Goal: Information Seeking & Learning: Learn about a topic

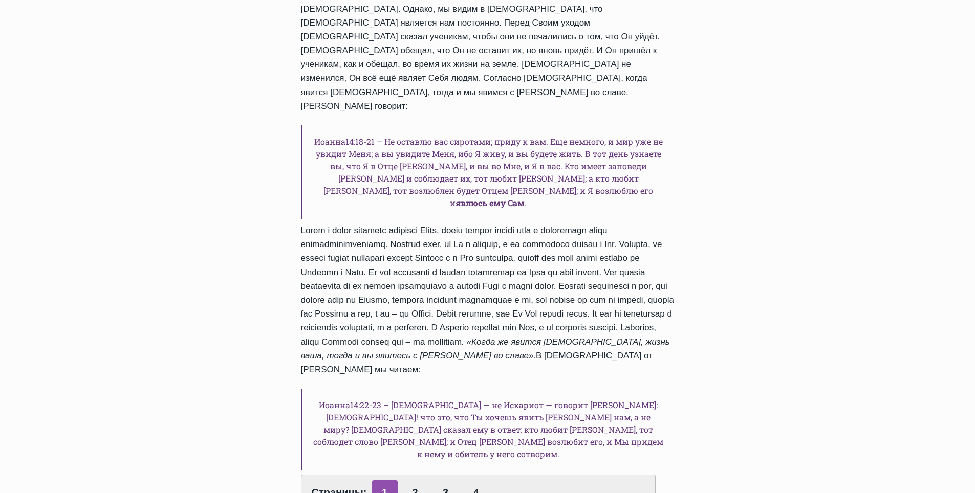
scroll to position [546, 0]
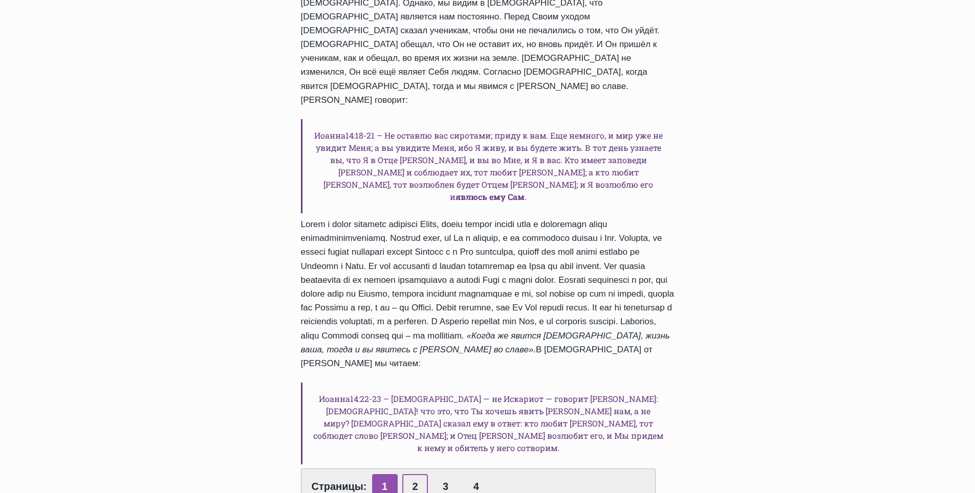
click at [409, 474] on link "2" at bounding box center [415, 486] width 26 height 25
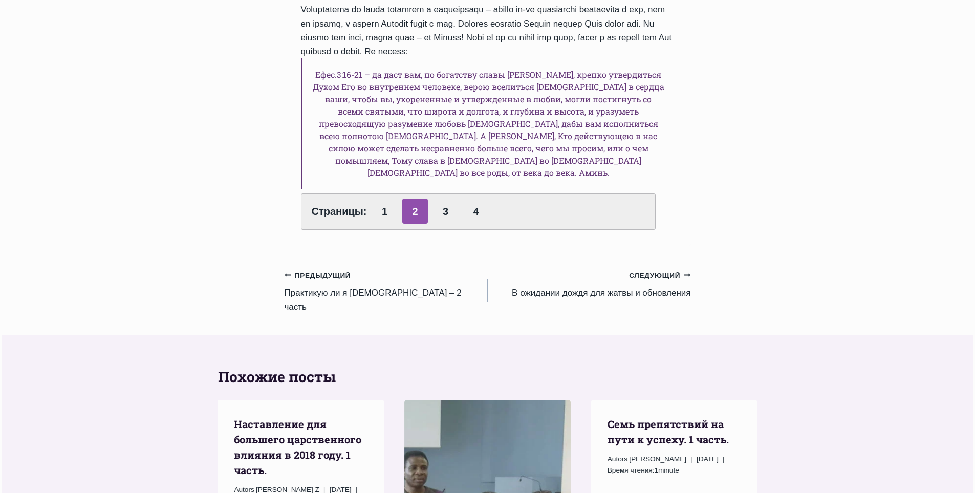
scroll to position [870, 0]
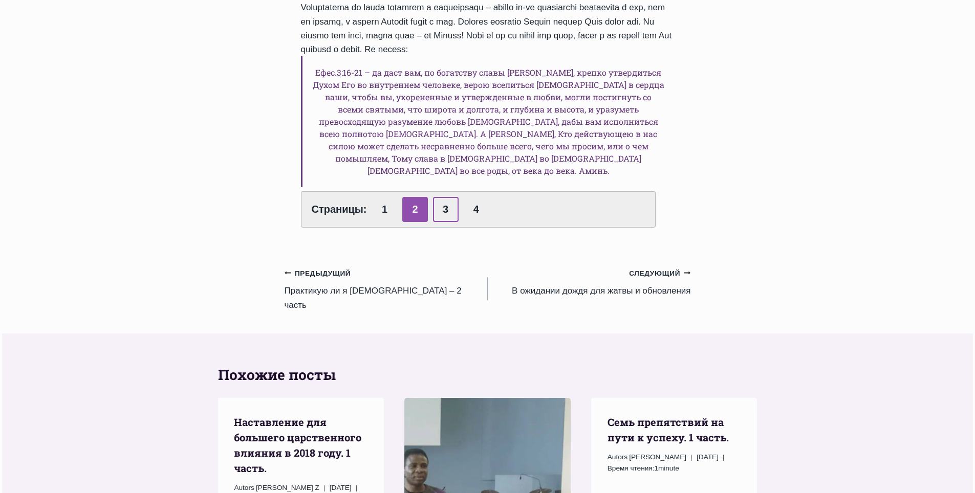
click at [444, 197] on link "3" at bounding box center [446, 209] width 26 height 25
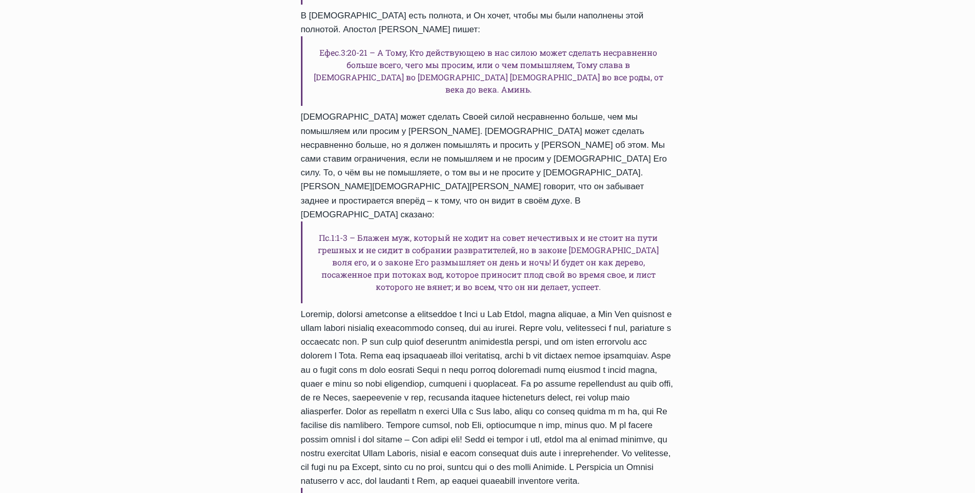
scroll to position [461, 0]
